Goal: Task Accomplishment & Management: Use online tool/utility

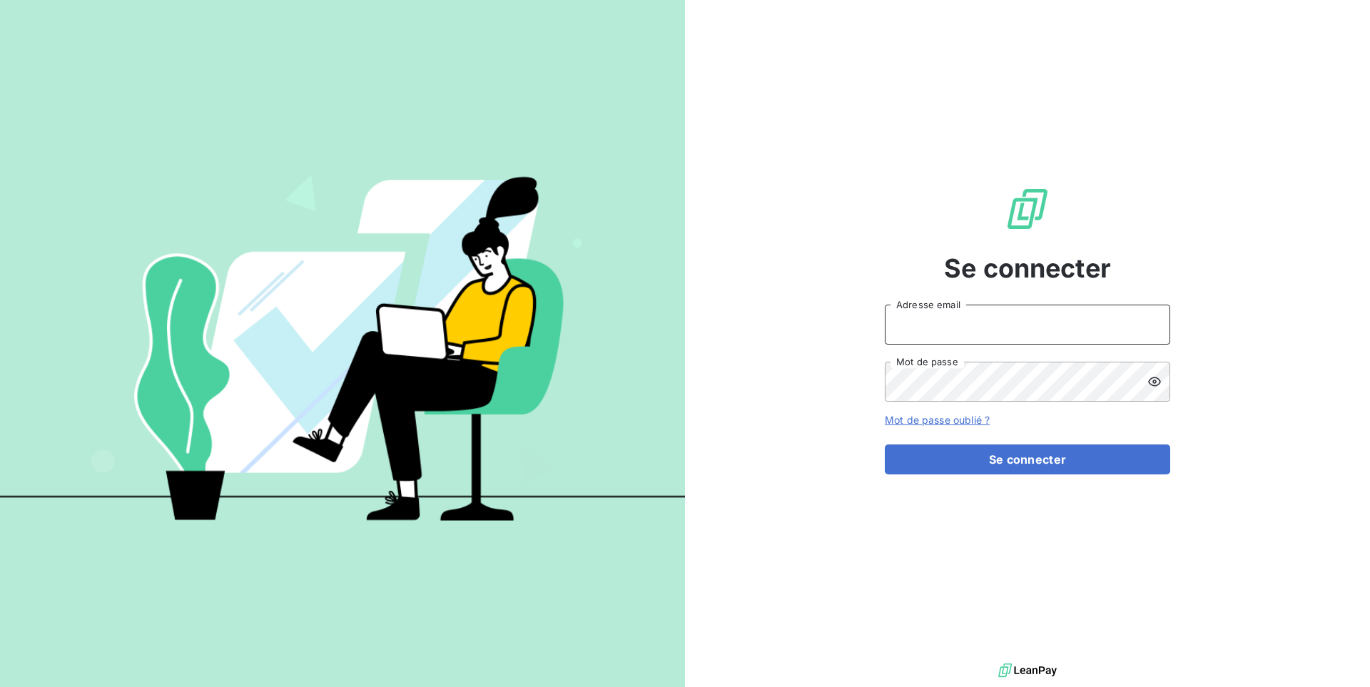
click at [1080, 328] on input "Adresse email" at bounding box center [1027, 325] width 285 height 40
type input "admin@kiloutou"
click at [885, 445] on button "Se connecter" at bounding box center [1027, 460] width 285 height 30
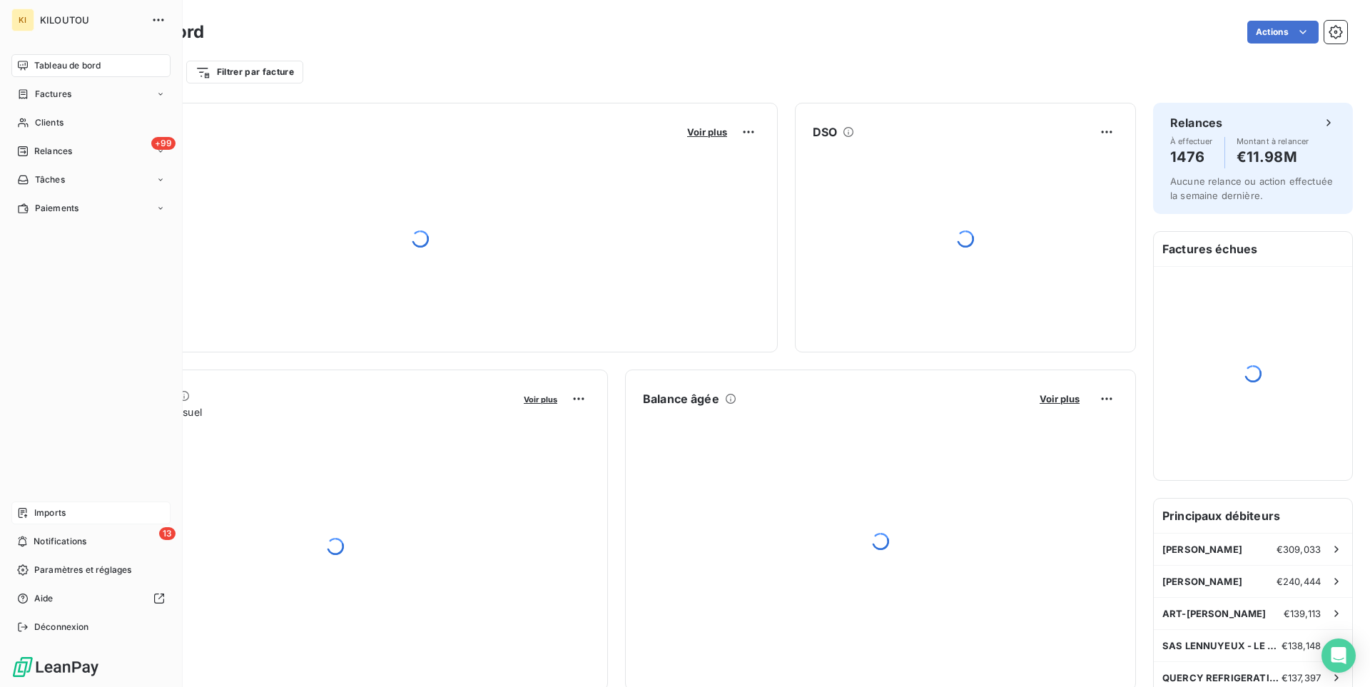
click at [62, 510] on span "Imports" at bounding box center [49, 513] width 31 height 13
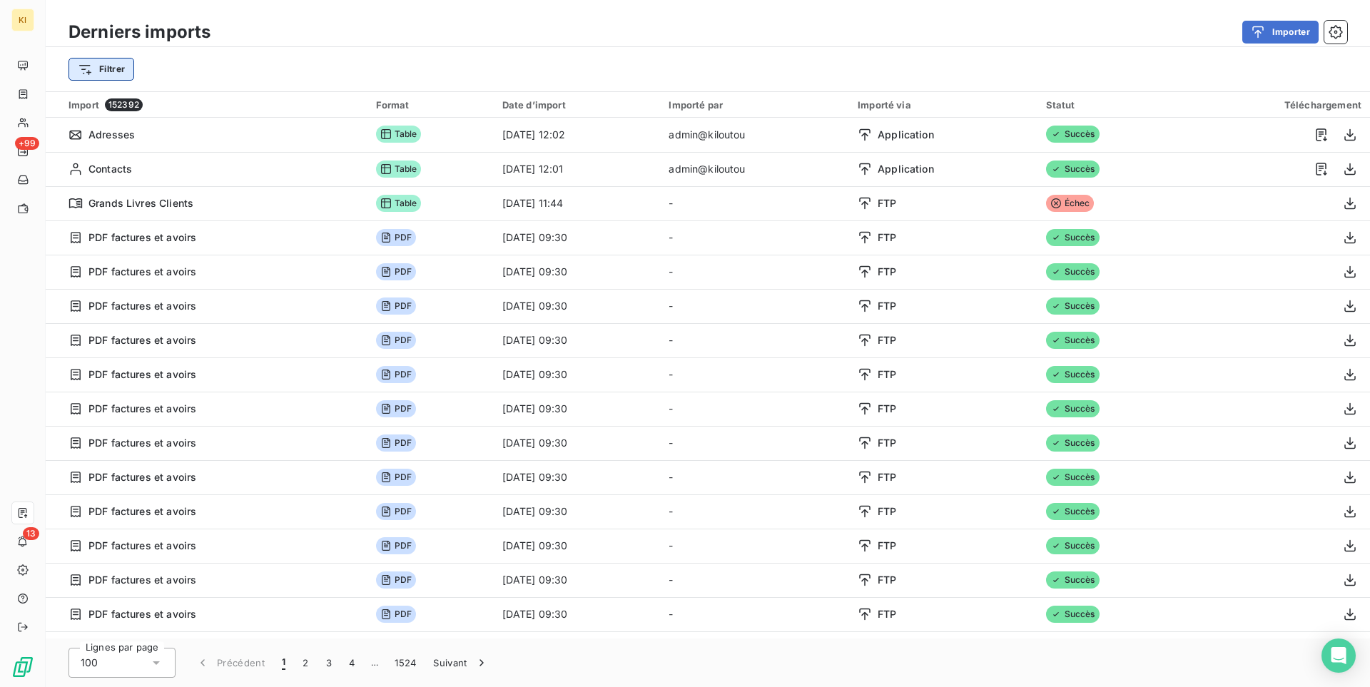
click at [87, 71] on html "KI +99 13 Derniers imports Importer Filtrer Import 152392 Format Date d’import …" at bounding box center [685, 343] width 1370 height 687
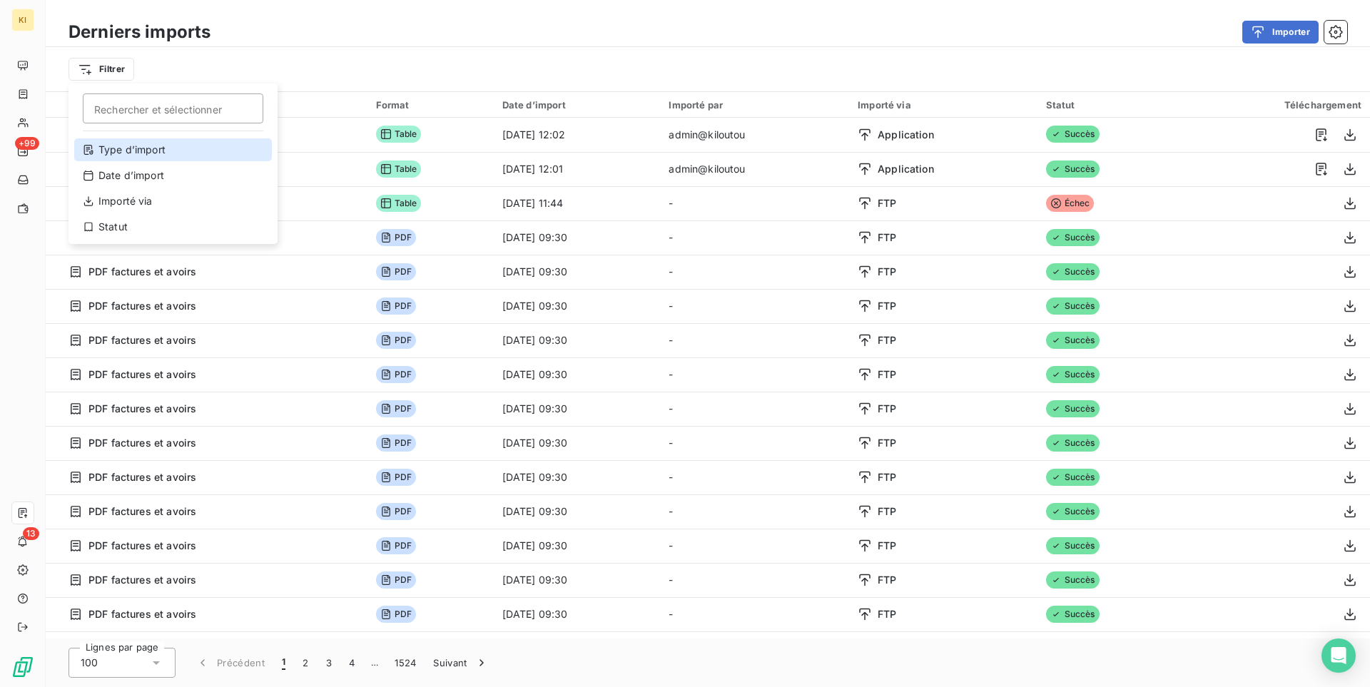
click at [206, 154] on div "Type d’import" at bounding box center [173, 149] width 198 height 23
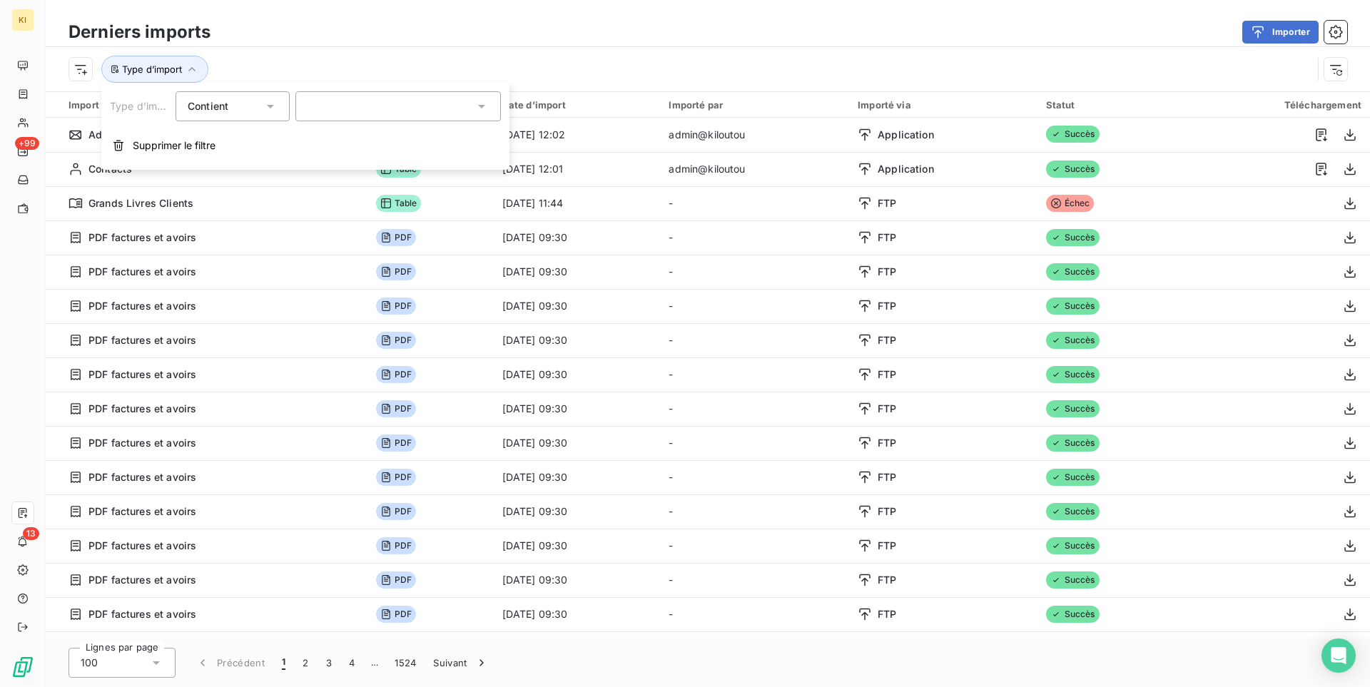
click at [355, 102] on div at bounding box center [398, 106] width 206 height 30
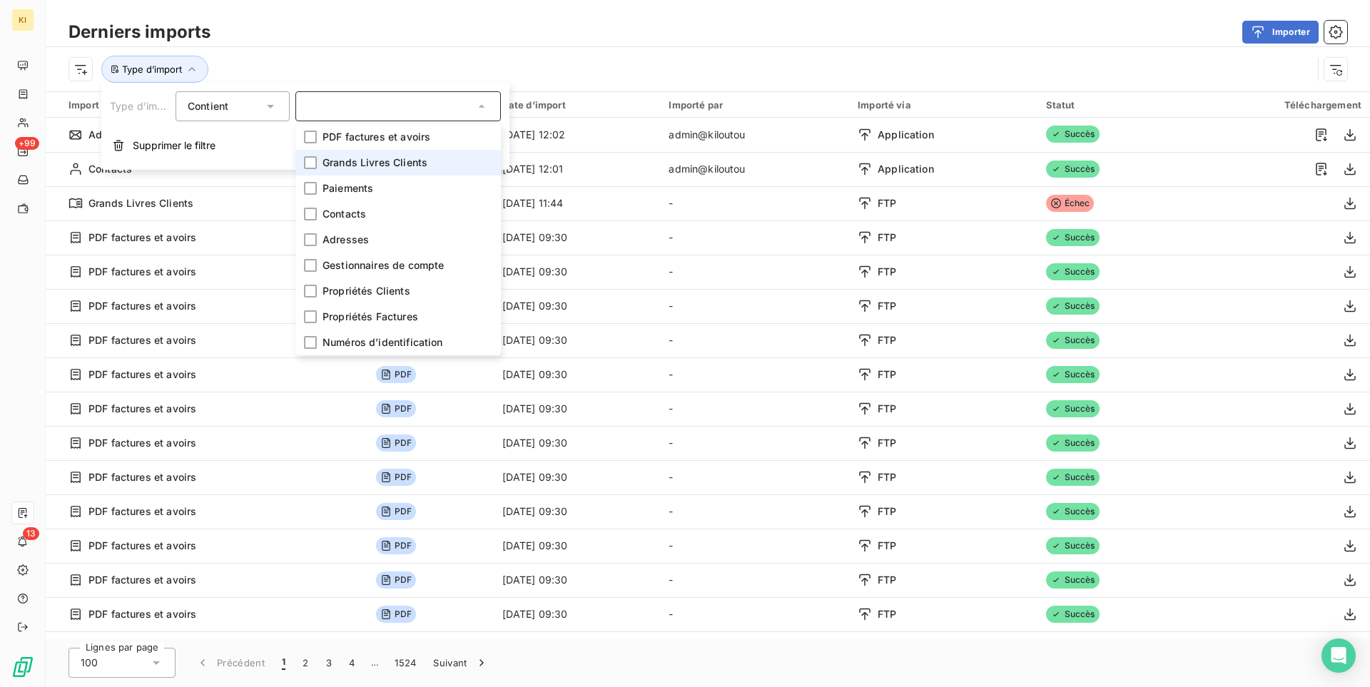
click at [358, 166] on span "Grands Livres Clients" at bounding box center [375, 163] width 105 height 14
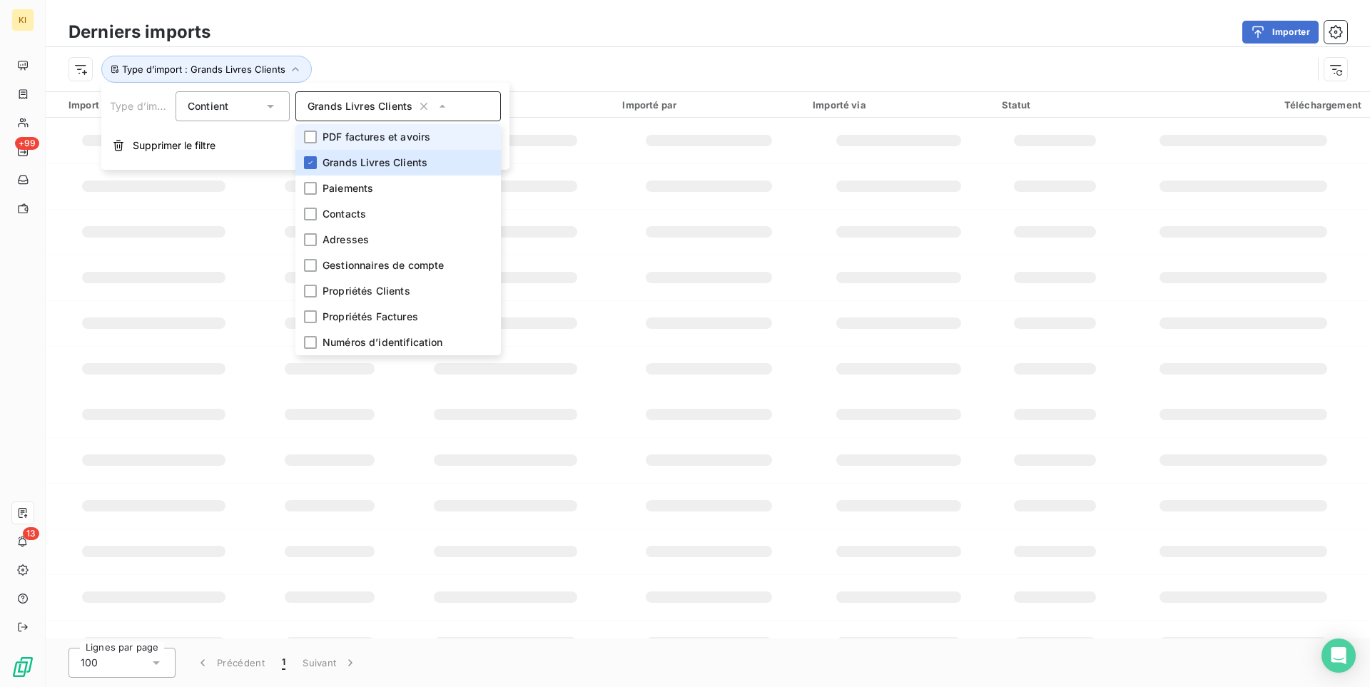
click at [610, 29] on div "Importer" at bounding box center [788, 32] width 1120 height 23
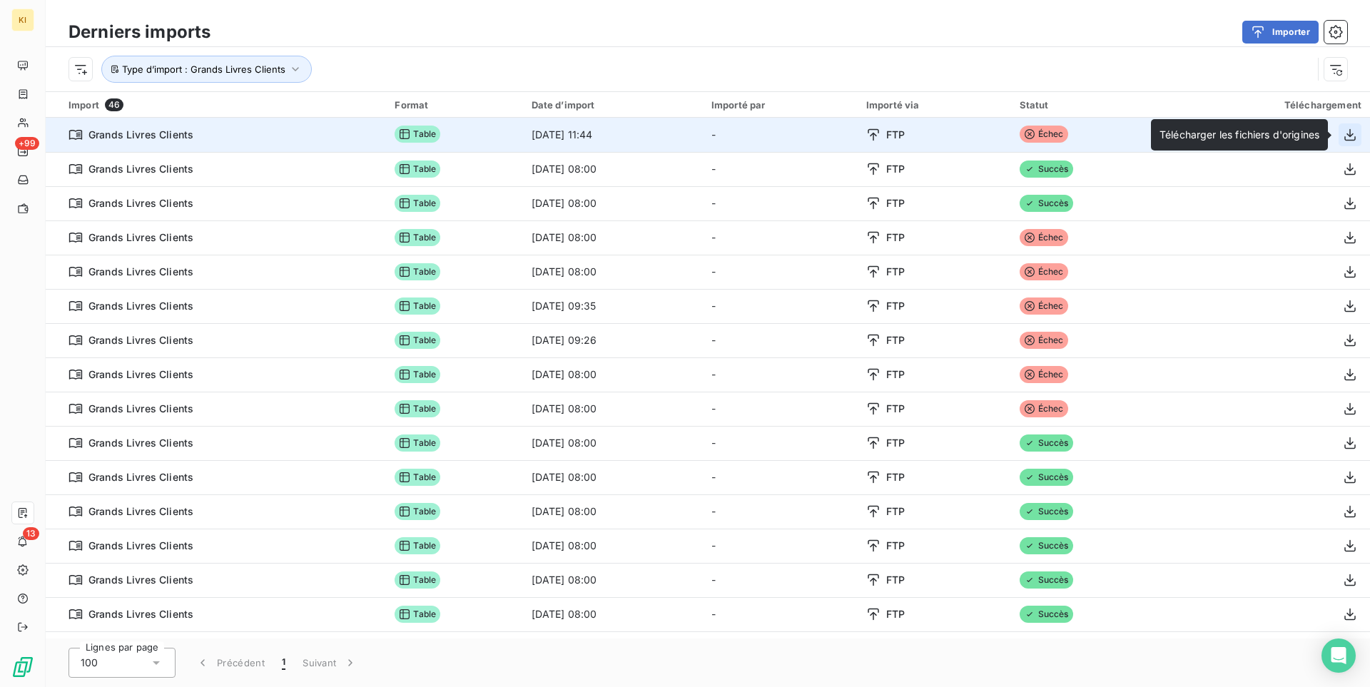
click at [1345, 141] on icon "button" at bounding box center [1350, 135] width 14 height 14
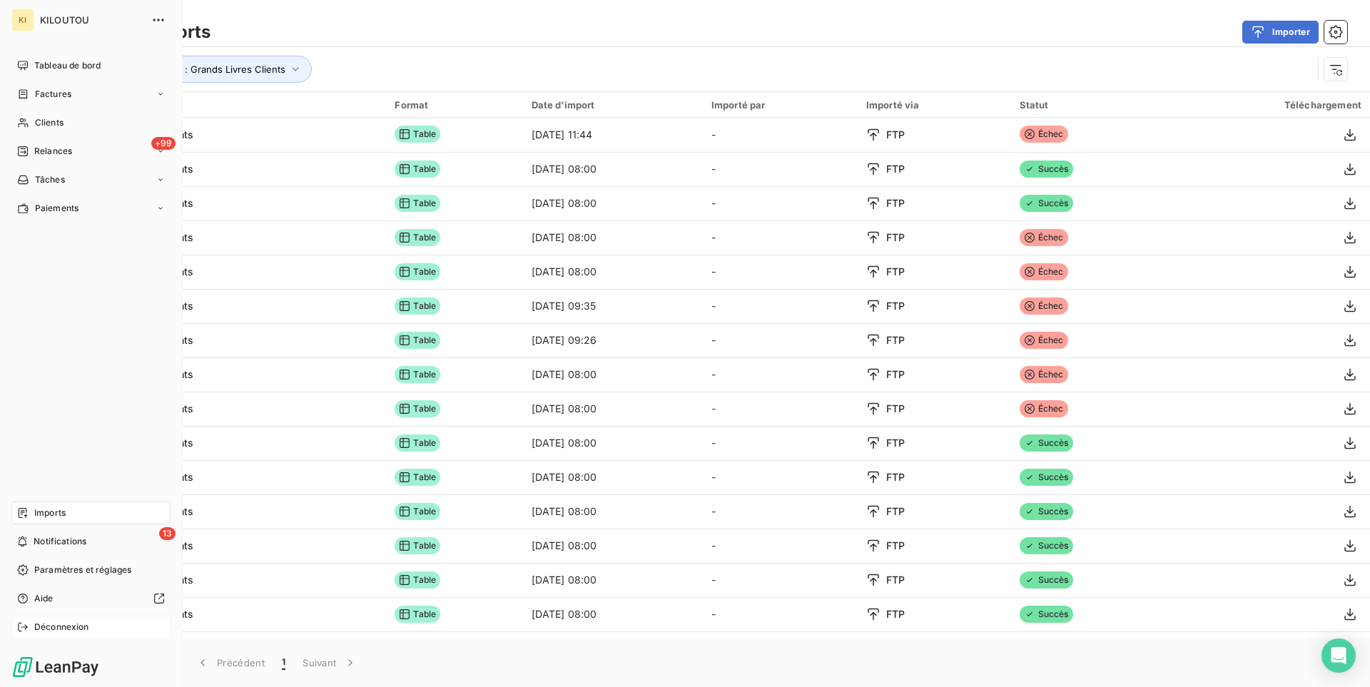
click at [75, 625] on span "Déconnexion" at bounding box center [61, 627] width 55 height 13
